Goal: Transaction & Acquisition: Purchase product/service

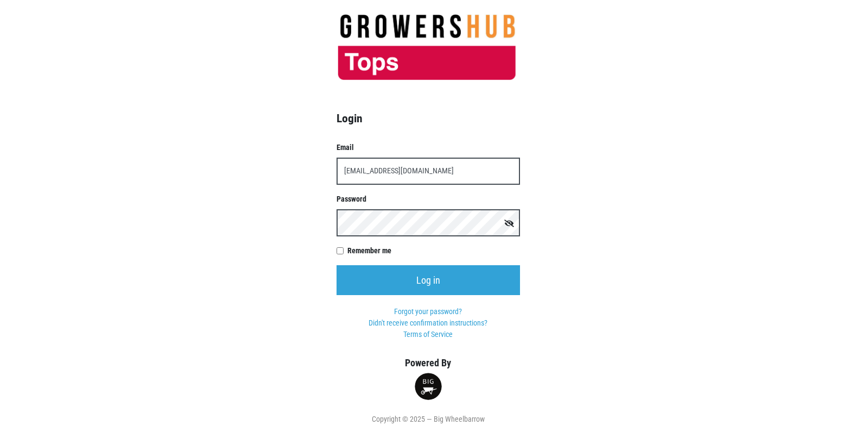
type input "t00358p0@topsmarkets.com"
click at [337, 265] on input "Log in" at bounding box center [429, 280] width 184 height 30
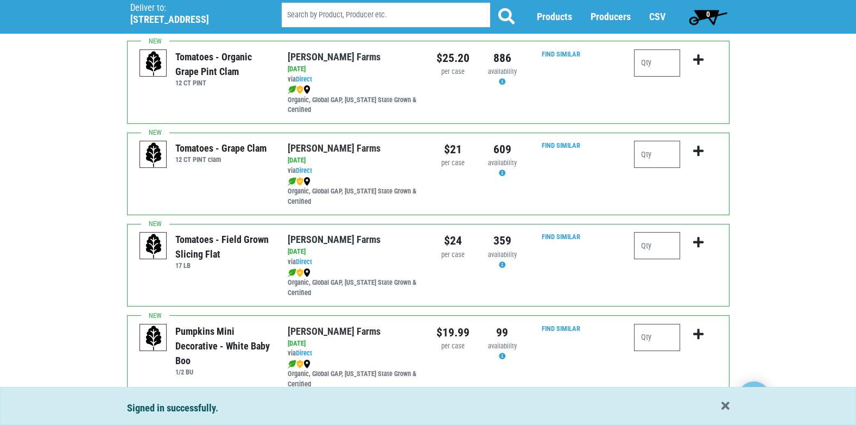
scroll to position [814, 0]
click at [656, 241] on input "number" at bounding box center [657, 244] width 46 height 27
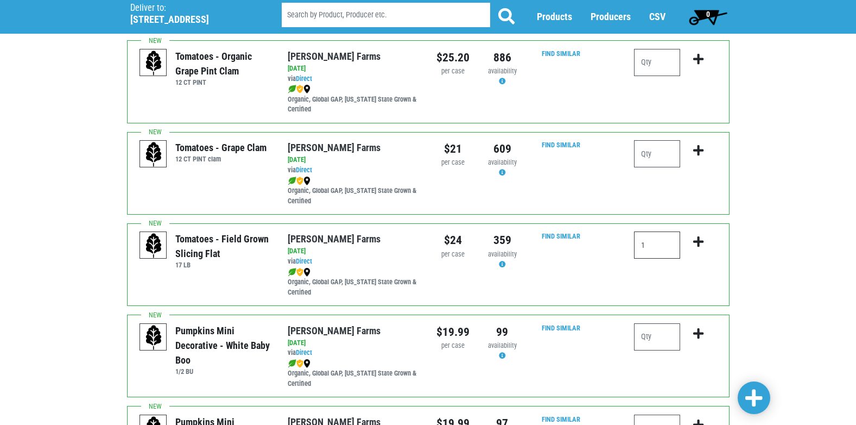
type input "1"
click at [697, 242] on icon "submit" at bounding box center [698, 242] width 10 height 12
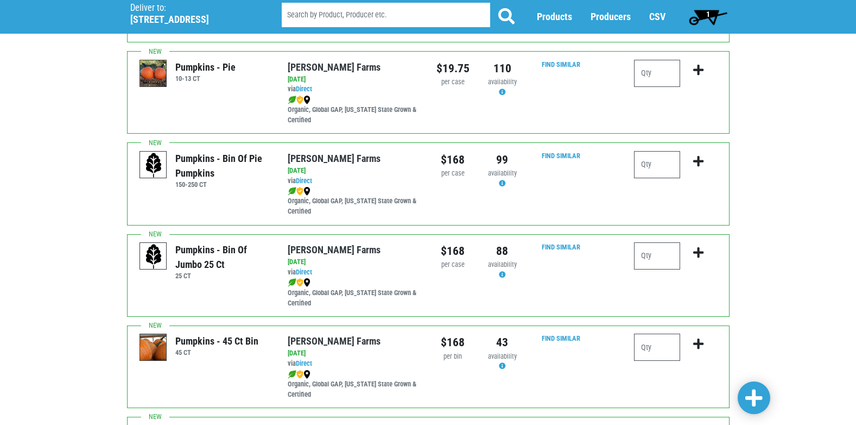
scroll to position [1466, 0]
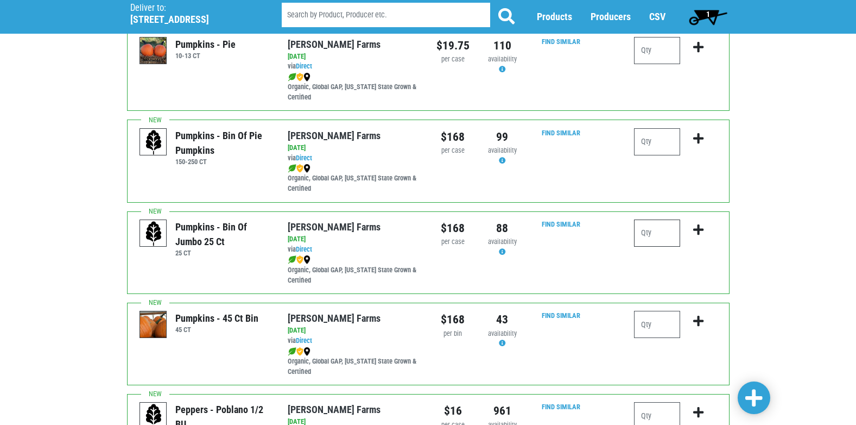
click at [668, 239] on input "number" at bounding box center [657, 232] width 46 height 27
type input "1"
click at [696, 230] on icon "submit" at bounding box center [698, 230] width 10 height 12
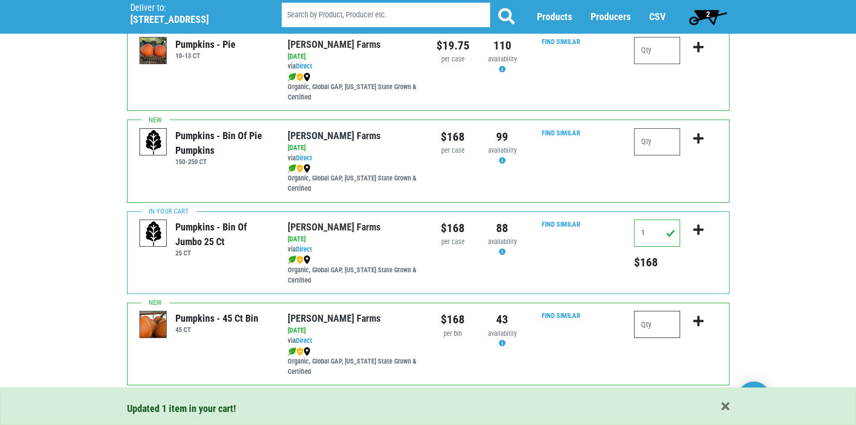
click at [650, 321] on input "number" at bounding box center [657, 324] width 46 height 27
type input "1"
click at [696, 320] on icon "submit" at bounding box center [698, 321] width 10 height 12
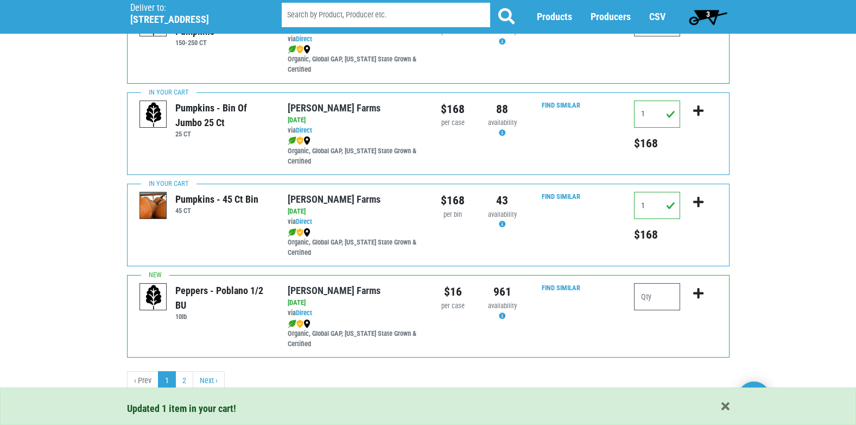
scroll to position [1586, 0]
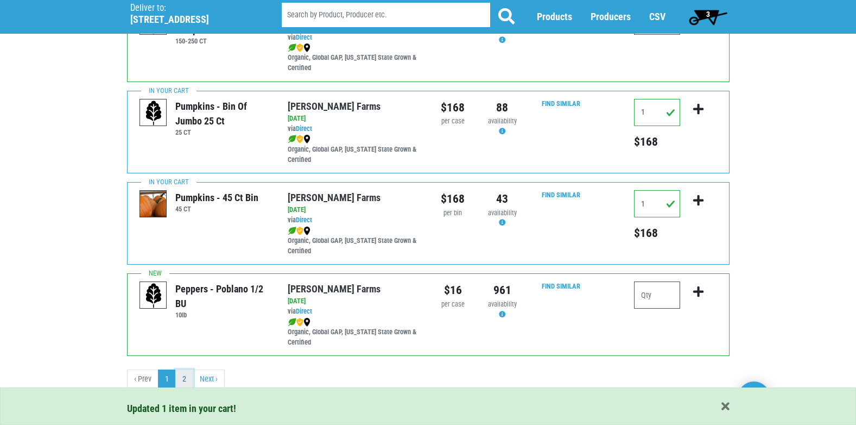
click at [181, 378] on link "2" at bounding box center [184, 379] width 18 height 20
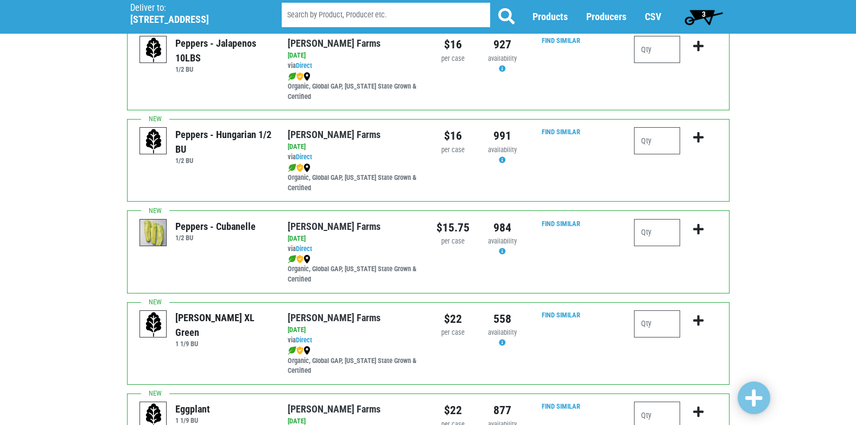
scroll to position [217, 0]
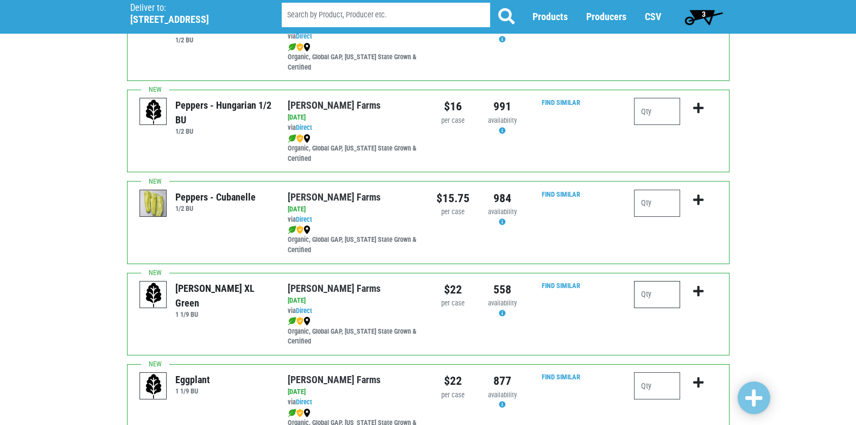
click at [650, 292] on input "number" at bounding box center [657, 294] width 46 height 27
type input "2"
type input "1"
click at [697, 292] on icon "submit" at bounding box center [698, 291] width 10 height 12
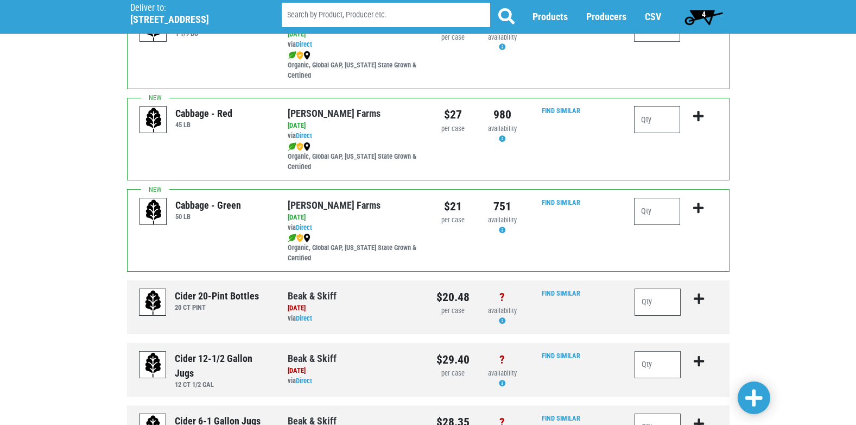
scroll to position [597, 0]
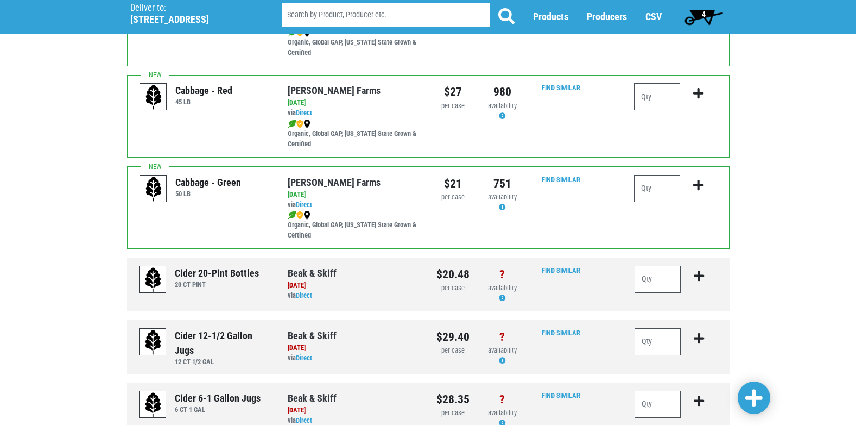
click at [699, 13] on span "4" at bounding box center [704, 17] width 48 height 22
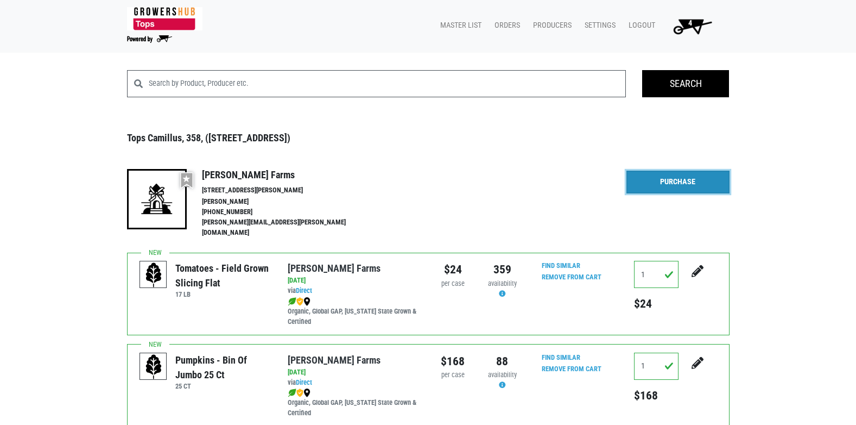
click at [686, 186] on link "Purchase" at bounding box center [678, 181] width 103 height 23
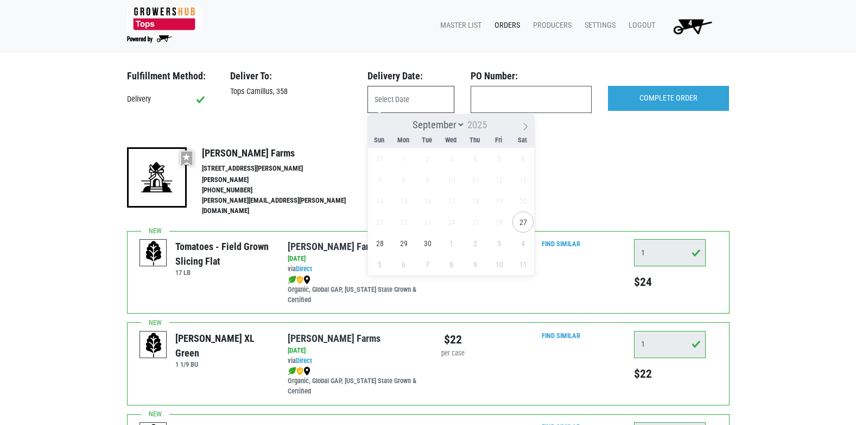
click at [413, 96] on input "text" at bounding box center [411, 99] width 87 height 27
click at [519, 222] on span "27" at bounding box center [523, 221] width 21 height 21
type input "[DATE]"
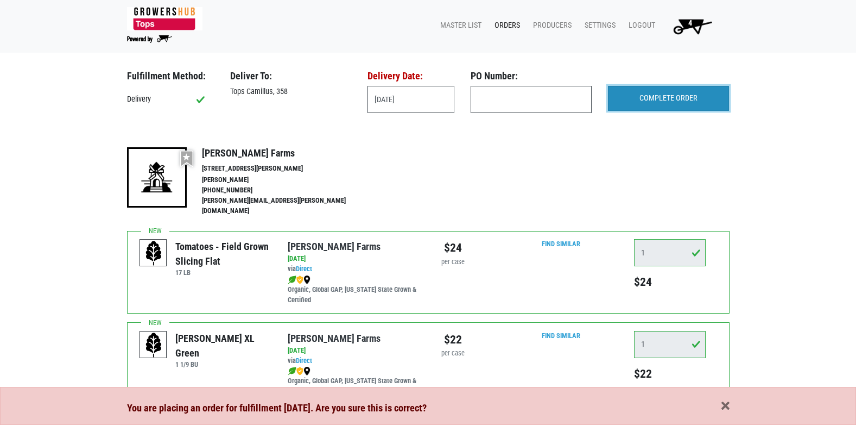
click at [649, 103] on input "COMPLETE ORDER" at bounding box center [668, 98] width 121 height 25
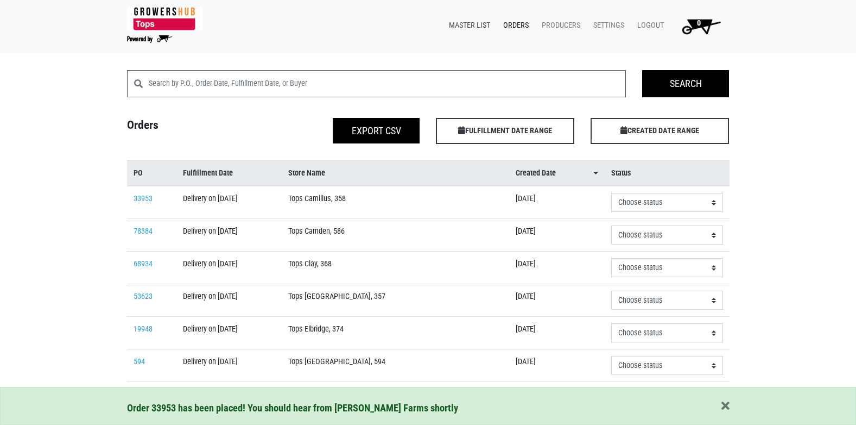
click at [475, 26] on link "Master List" at bounding box center [467, 25] width 54 height 21
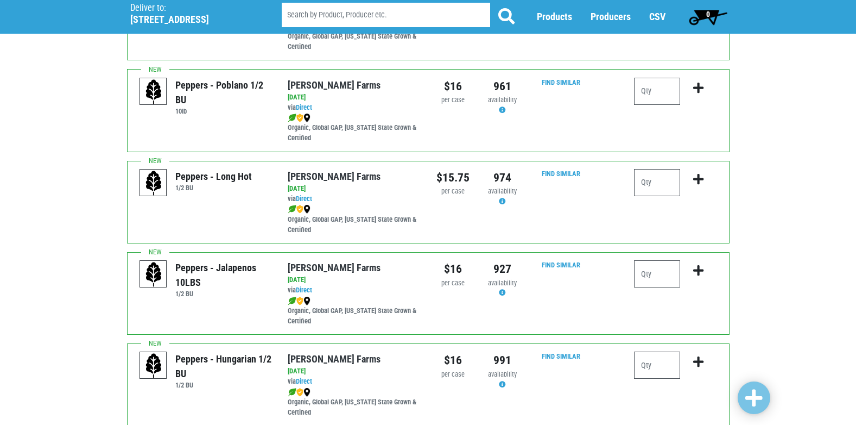
scroll to position [1586, 0]
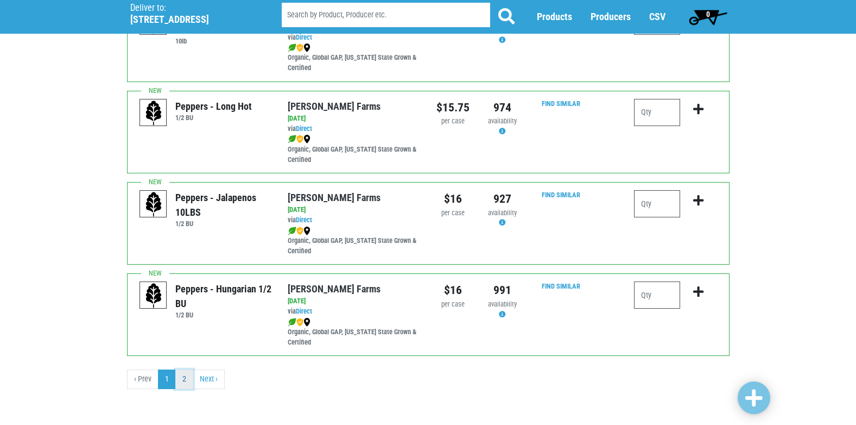
click at [185, 379] on link "2" at bounding box center [184, 379] width 18 height 20
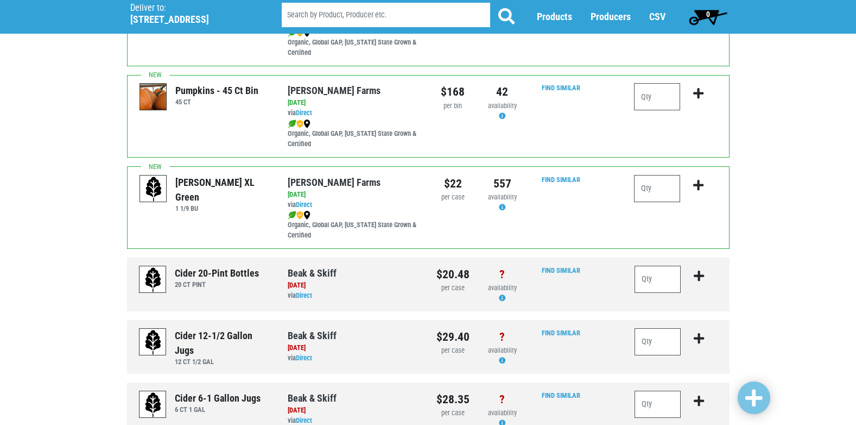
scroll to position [652, 0]
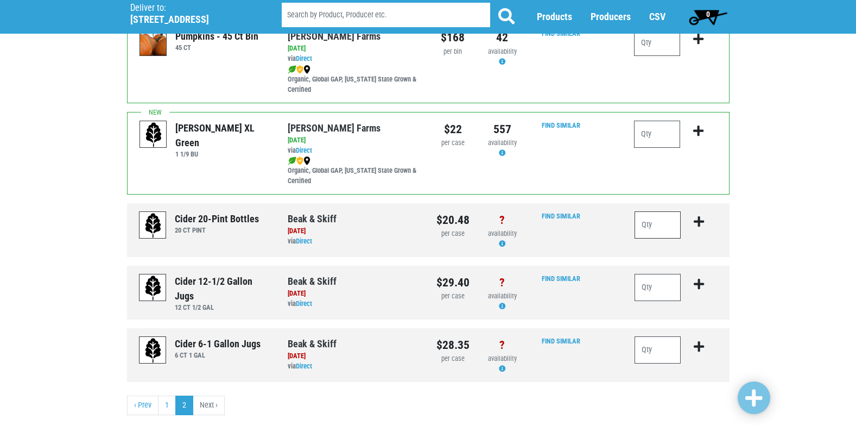
click at [662, 222] on input "number" at bounding box center [658, 224] width 47 height 27
type input "5"
click at [699, 223] on icon "submit" at bounding box center [699, 222] width 10 height 12
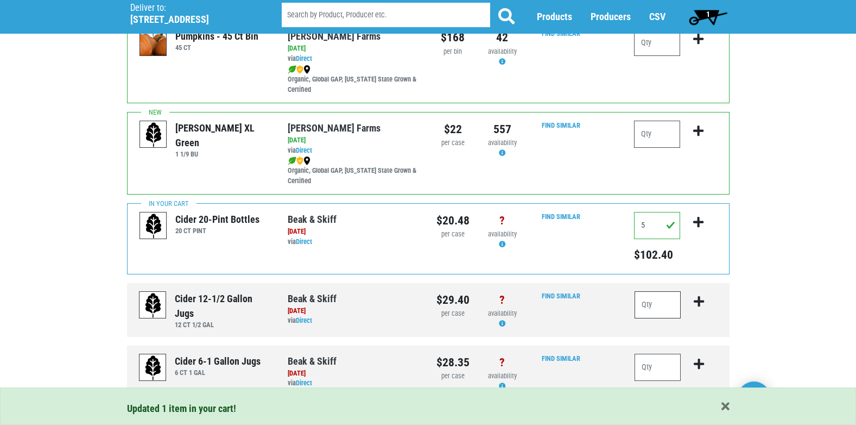
click at [649, 309] on input "number" at bounding box center [658, 304] width 47 height 27
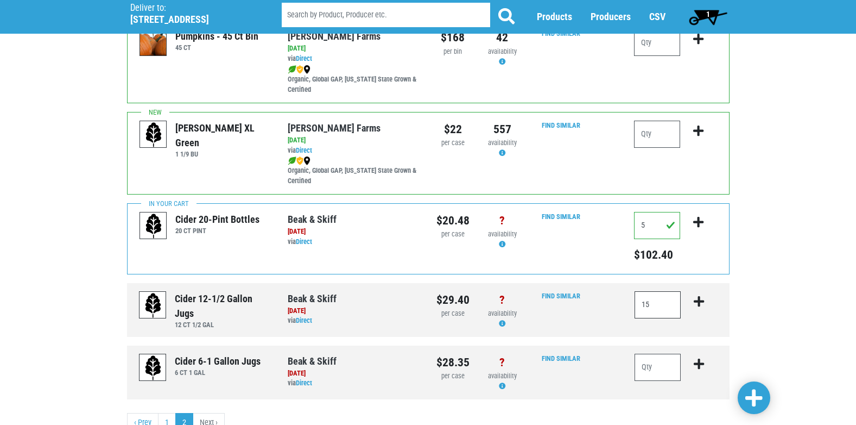
type input "15"
click at [699, 302] on icon "submit" at bounding box center [699, 301] width 10 height 12
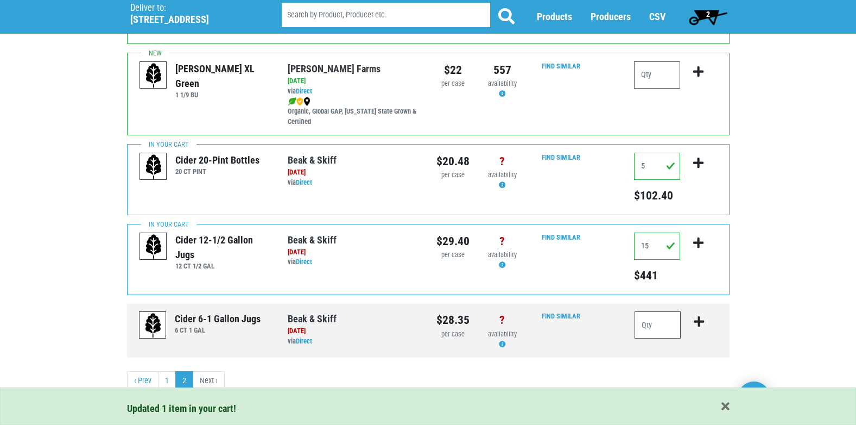
scroll to position [712, 0]
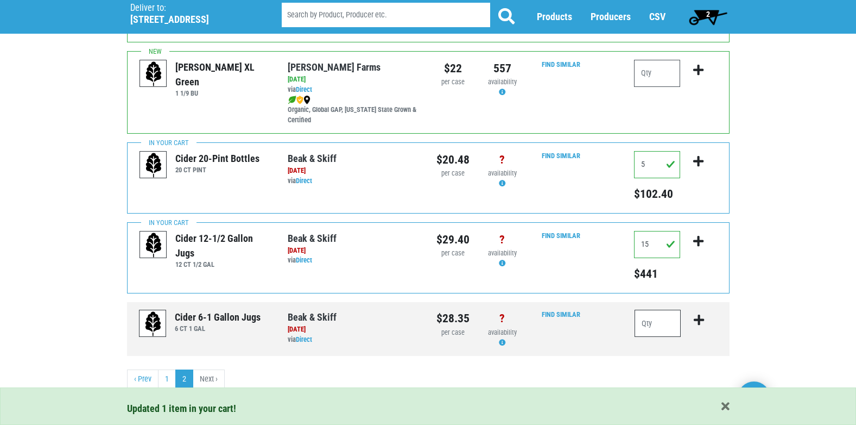
click at [653, 324] on input "number" at bounding box center [658, 322] width 47 height 27
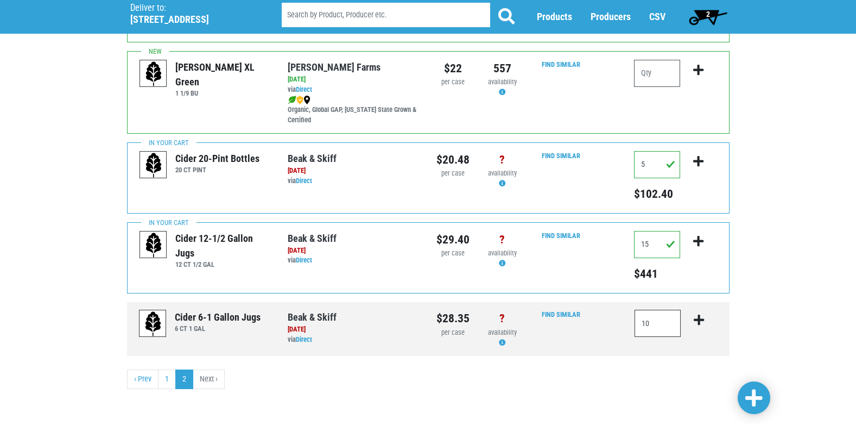
type input "10"
click at [697, 321] on icon "submit" at bounding box center [699, 320] width 10 height 12
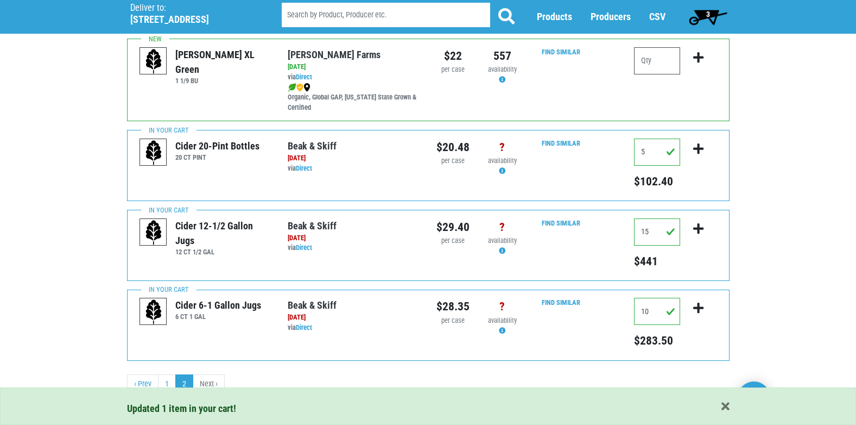
scroll to position [730, 0]
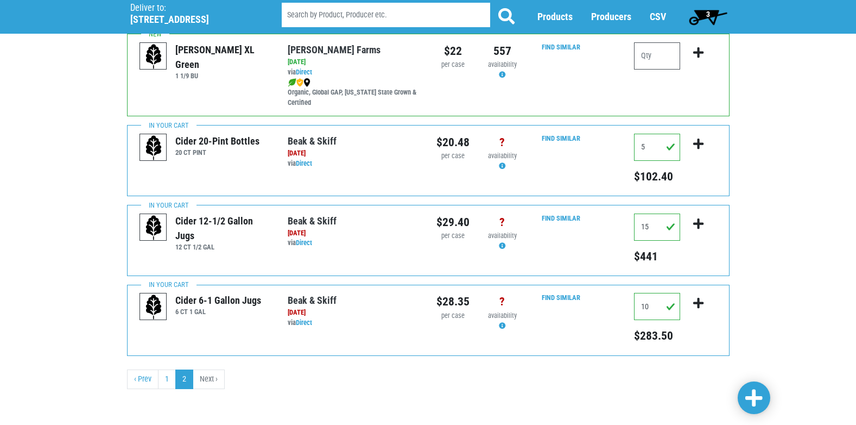
click at [710, 11] on span "3" at bounding box center [708, 17] width 48 height 22
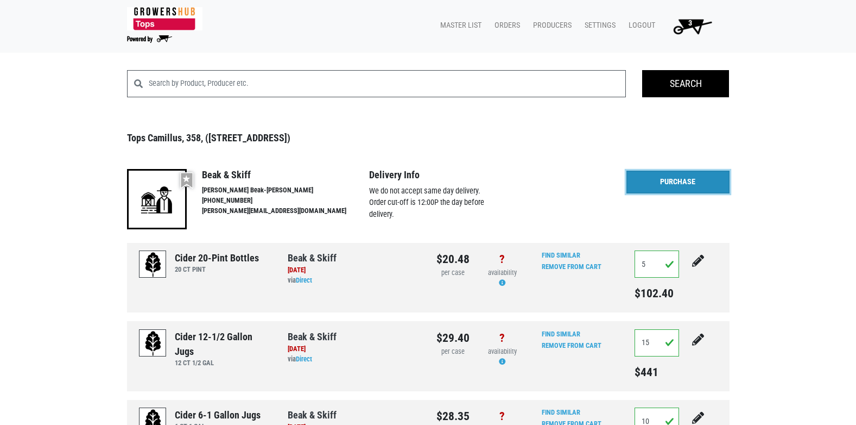
click at [677, 176] on link "Purchase" at bounding box center [678, 181] width 103 height 23
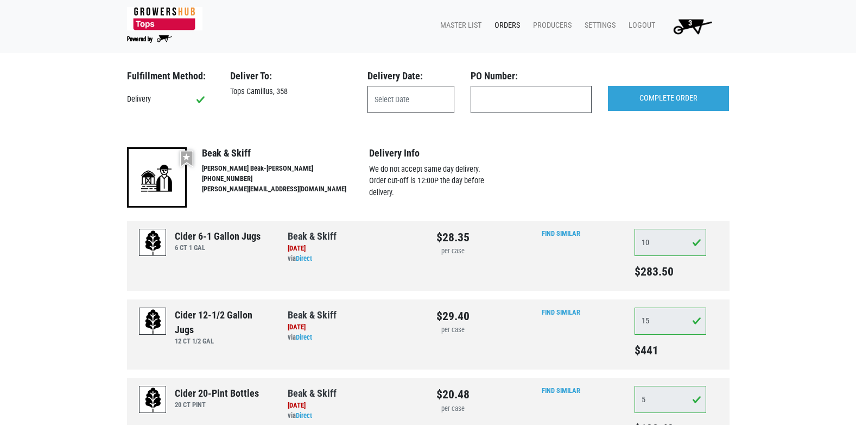
click at [405, 100] on input "text" at bounding box center [411, 99] width 87 height 27
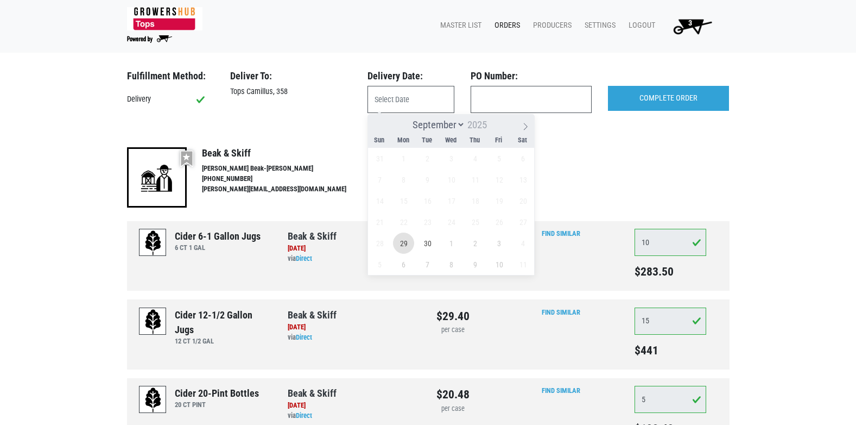
click at [405, 245] on span "29" at bounding box center [403, 242] width 21 height 21
type input "2025-09-29"
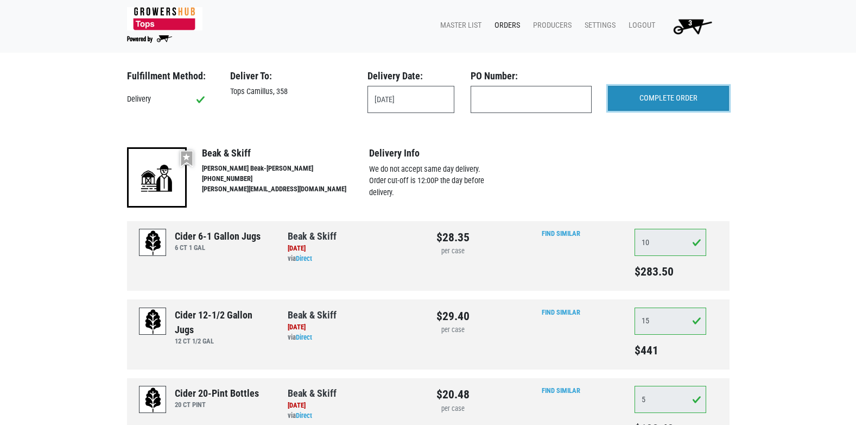
click at [632, 98] on input "COMPLETE ORDER" at bounding box center [668, 98] width 121 height 25
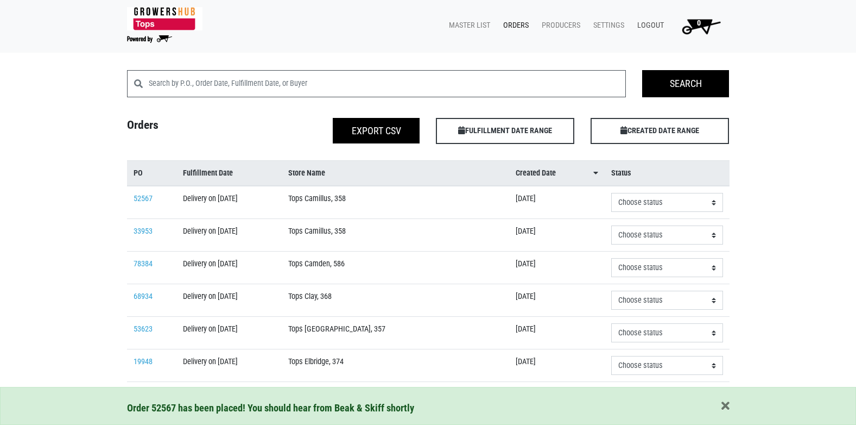
click at [641, 24] on link "Logout" at bounding box center [649, 25] width 40 height 21
